Goal: Find specific page/section: Find specific page/section

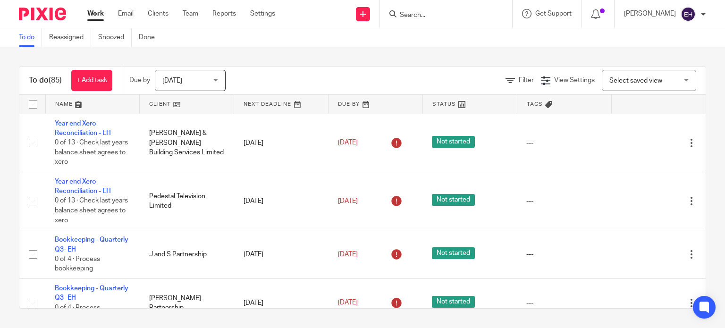
click at [455, 15] on input "Search" at bounding box center [441, 15] width 85 height 8
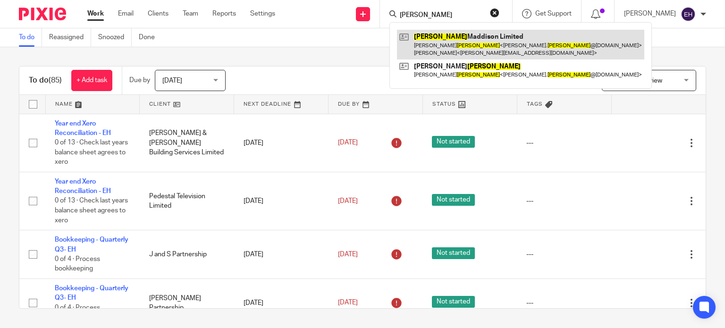
type input "massey"
click at [459, 37] on link at bounding box center [520, 44] width 247 height 29
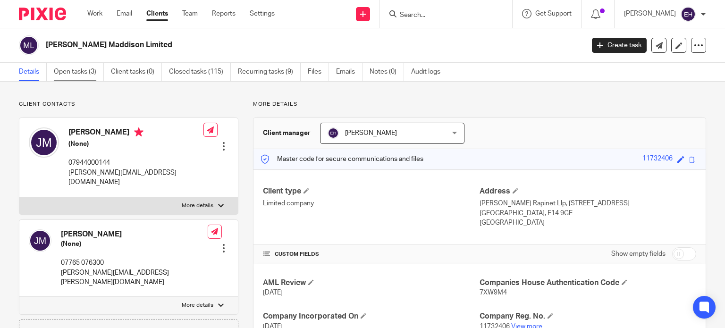
click at [78, 71] on link "Open tasks (3)" at bounding box center [79, 72] width 50 height 18
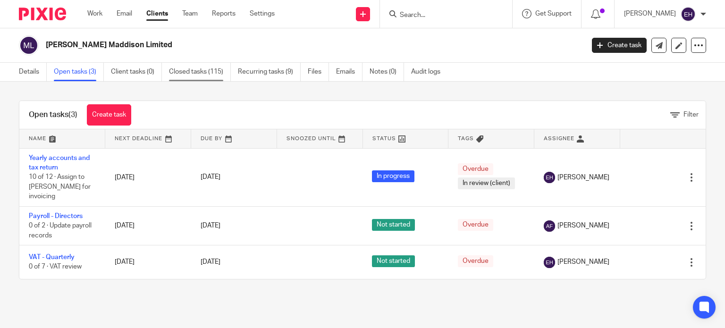
click at [192, 71] on link "Closed tasks (115)" at bounding box center [200, 72] width 62 height 18
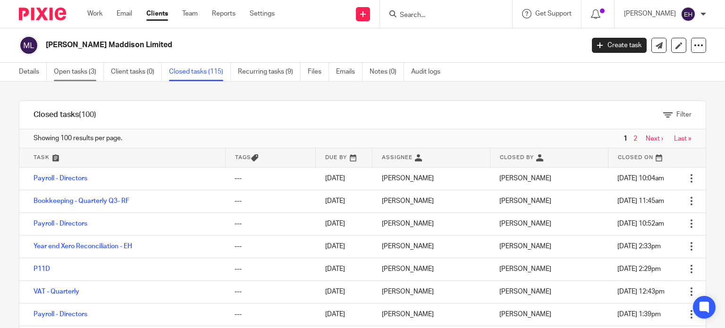
click at [80, 69] on link "Open tasks (3)" at bounding box center [79, 72] width 50 height 18
